Goal: Task Accomplishment & Management: Use online tool/utility

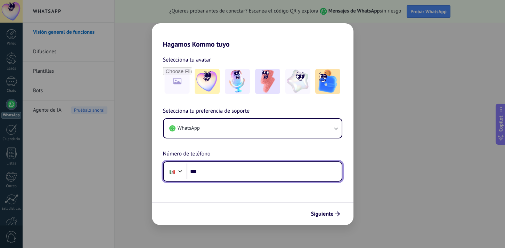
click at [232, 169] on input "***" at bounding box center [264, 171] width 155 height 16
type input "**********"
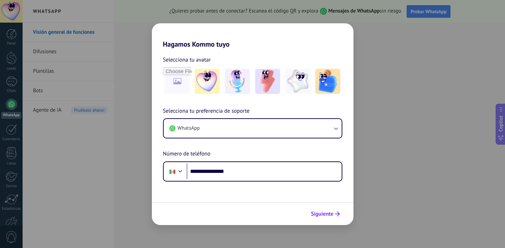
click at [325, 213] on span "Siguiente" at bounding box center [322, 213] width 23 height 5
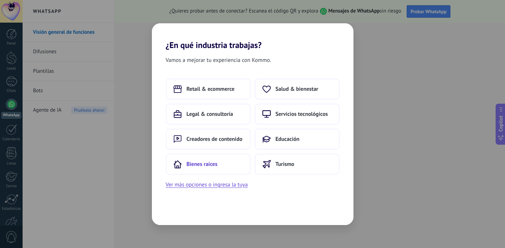
click at [228, 168] on button "Bienes raíces" at bounding box center [208, 164] width 85 height 21
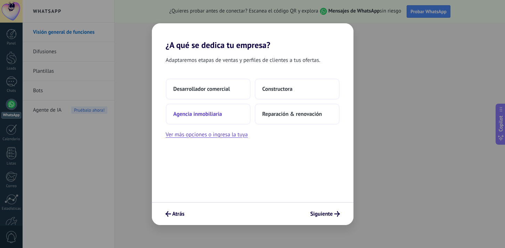
click at [221, 115] on span "Agencia inmobiliaria" at bounding box center [197, 114] width 49 height 7
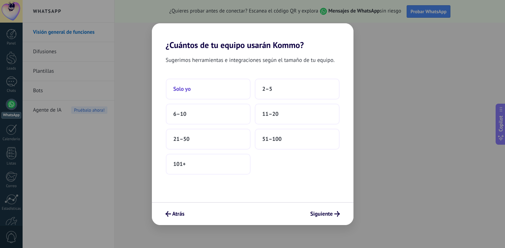
click at [222, 89] on button "Solo yo" at bounding box center [208, 89] width 85 height 21
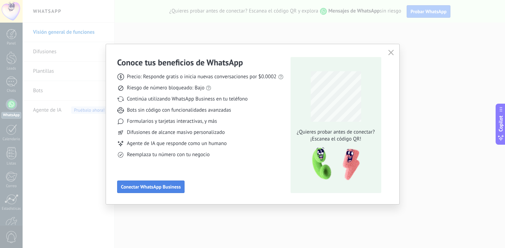
click at [171, 189] on span "Conectar WhatsApp Business" at bounding box center [151, 186] width 60 height 5
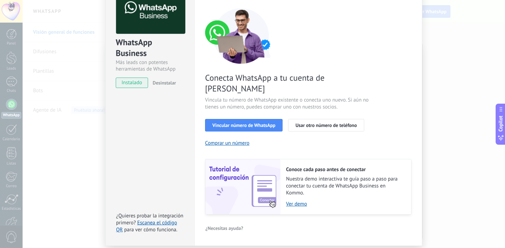
scroll to position [61, 0]
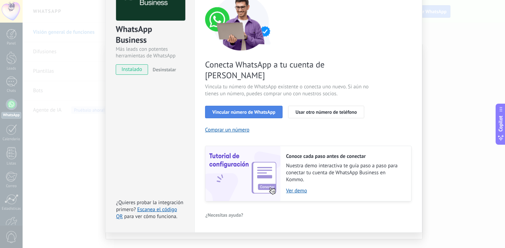
click at [254, 109] on span "Vincular número de WhatsApp" at bounding box center [243, 111] width 63 height 5
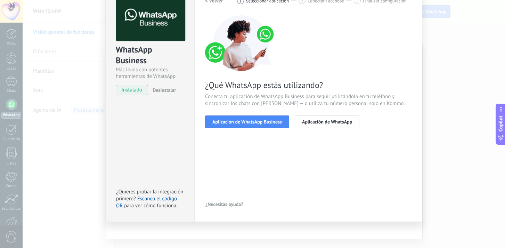
scroll to position [41, 0]
click at [252, 122] on span "Aplicación de WhatsApp Business" at bounding box center [247, 121] width 70 height 5
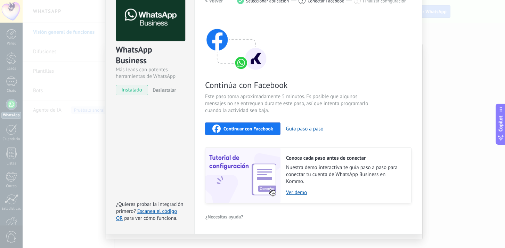
click at [262, 132] on div "Continuar con Facebook" at bounding box center [242, 128] width 61 height 8
